Goal: Use online tool/utility: Utilize a website feature to perform a specific function

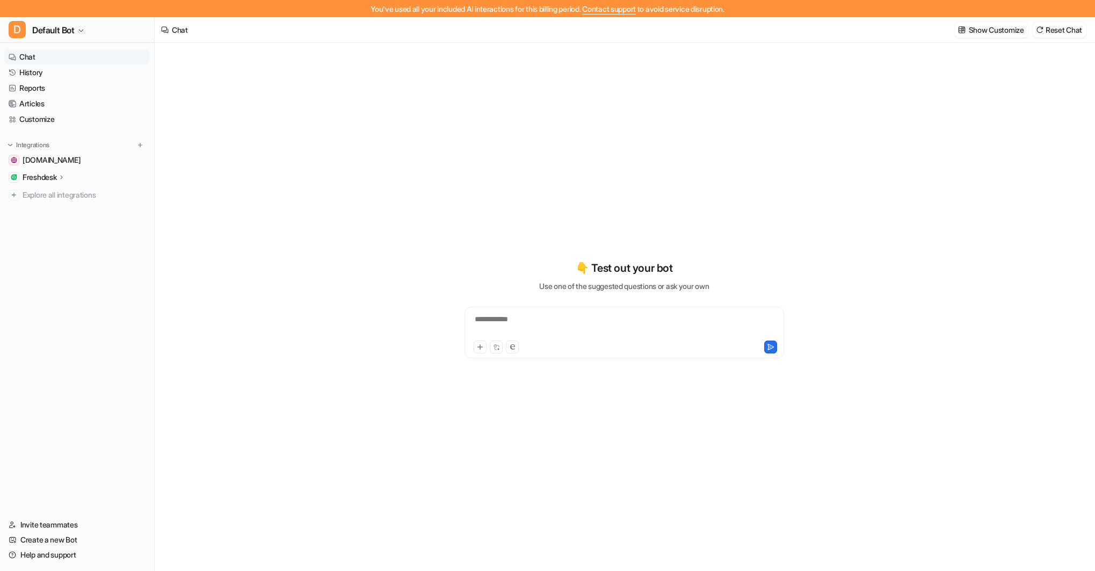
type textarea "**********"
click at [56, 177] on p "Freshdesk" at bounding box center [40, 177] width 34 height 11
click at [53, 224] on p "AI Agent" at bounding box center [45, 224] width 28 height 11
